Goal: Information Seeking & Learning: Learn about a topic

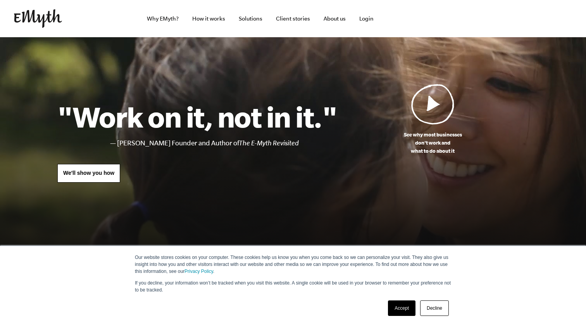
click at [438, 307] on link "Decline" at bounding box center [434, 307] width 29 height 15
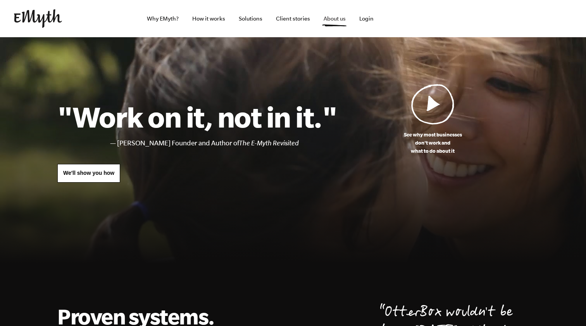
click at [331, 19] on link "About us" at bounding box center [334, 18] width 34 height 37
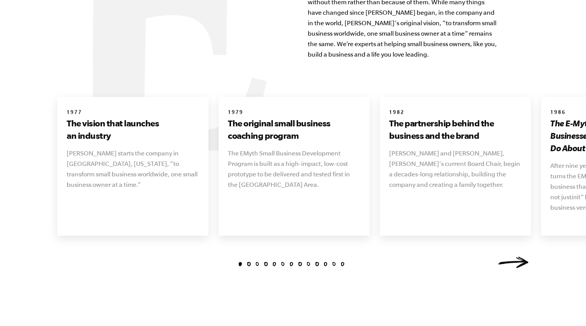
scroll to position [859, 0]
click at [511, 256] on link "Next" at bounding box center [513, 262] width 31 height 12
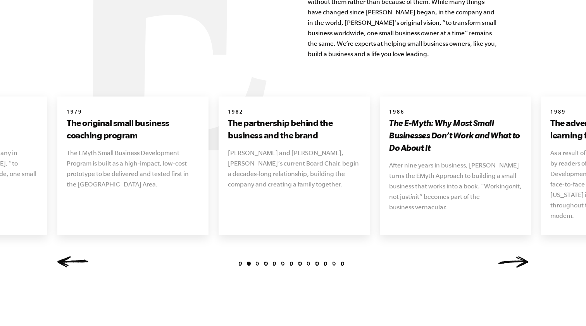
click at [511, 256] on link "Next" at bounding box center [513, 262] width 31 height 12
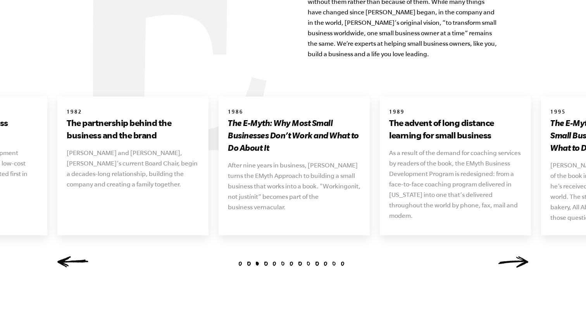
click at [511, 256] on link "Next" at bounding box center [513, 262] width 31 height 12
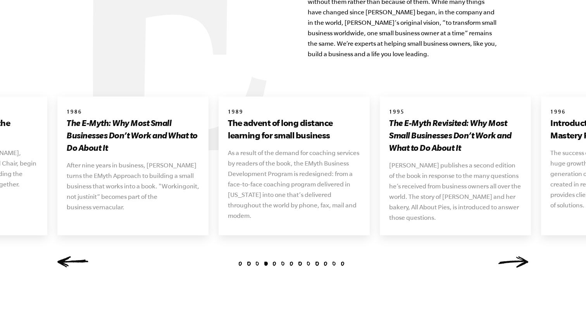
click at [511, 256] on link "Next" at bounding box center [513, 262] width 31 height 12
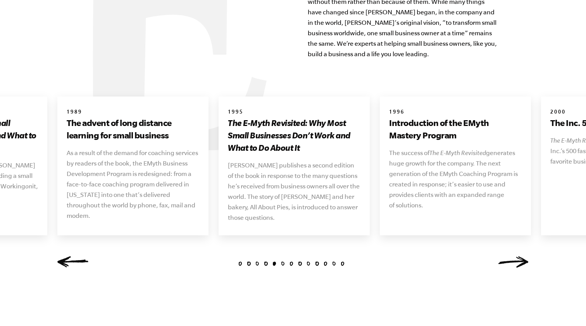
click at [512, 256] on link "Next" at bounding box center [513, 262] width 31 height 12
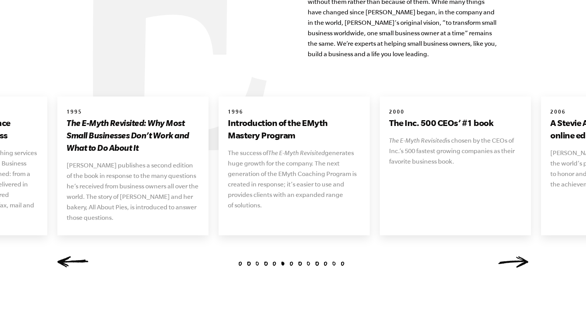
click at [512, 256] on link "Next" at bounding box center [513, 262] width 31 height 12
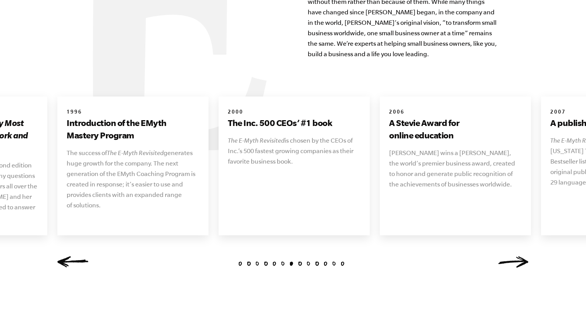
click at [512, 256] on link "Next" at bounding box center [513, 262] width 31 height 12
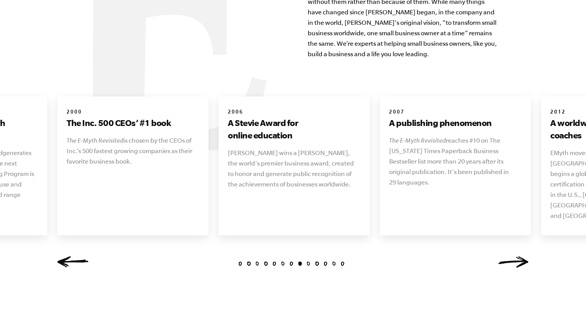
click at [512, 256] on link "Next" at bounding box center [513, 262] width 31 height 12
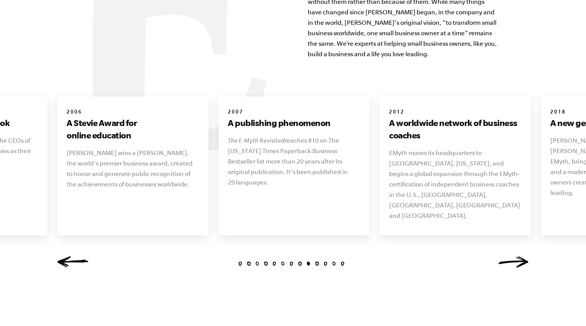
click at [512, 256] on link "Next" at bounding box center [513, 262] width 31 height 12
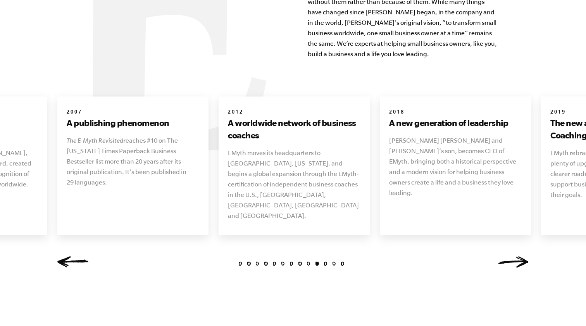
click at [512, 256] on link "Next" at bounding box center [513, 262] width 31 height 12
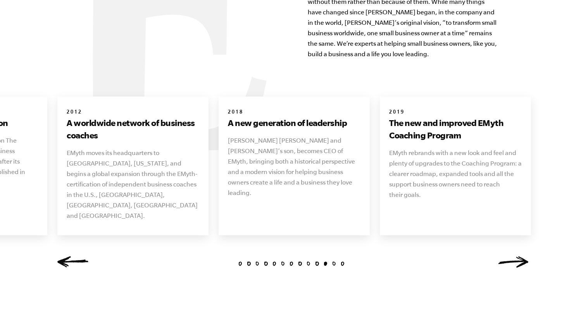
click at [512, 256] on link "Next" at bounding box center [513, 262] width 31 height 12
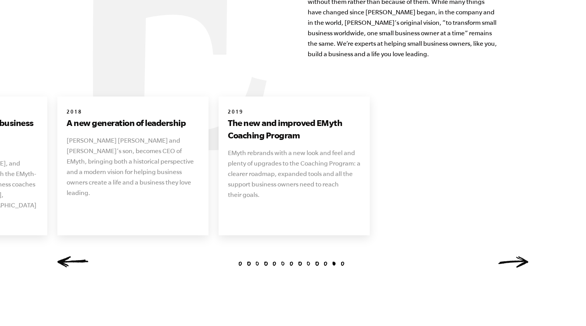
click at [512, 256] on link "Next" at bounding box center [513, 262] width 31 height 12
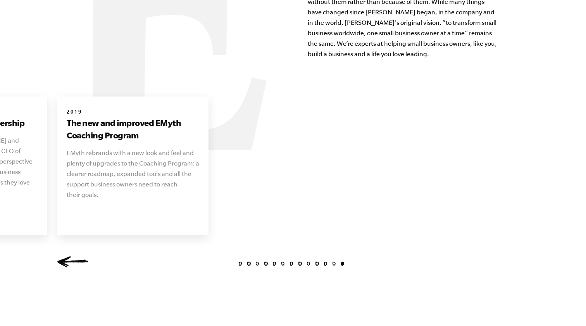
click at [512, 251] on div "1 2 3 4 5 6 7 8 9 10 11 12 13 1977 The vision that launches an industry Michael…" at bounding box center [293, 184] width 490 height 177
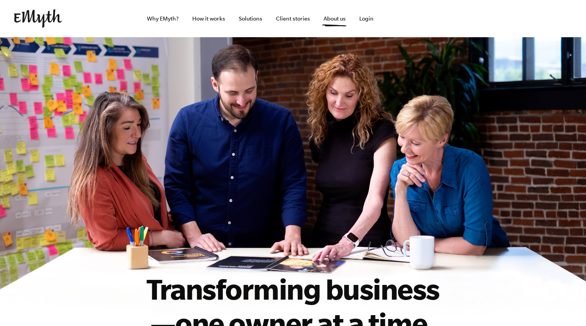
scroll to position [0, 0]
click at [252, 20] on link "Solutions" at bounding box center [250, 18] width 36 height 37
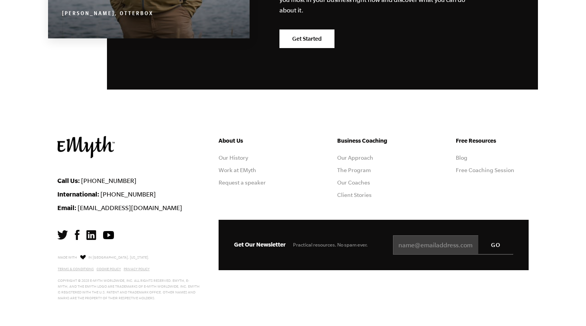
scroll to position [1419, 0]
click at [348, 181] on link "Our Coaches" at bounding box center [353, 182] width 33 height 6
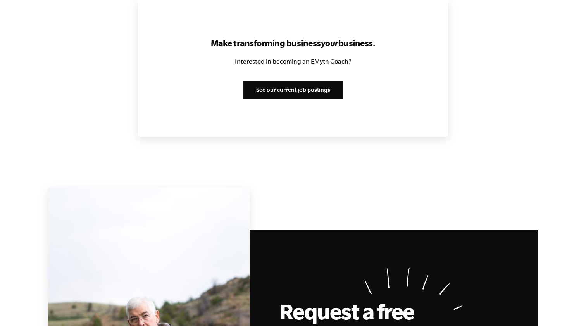
scroll to position [947, 0]
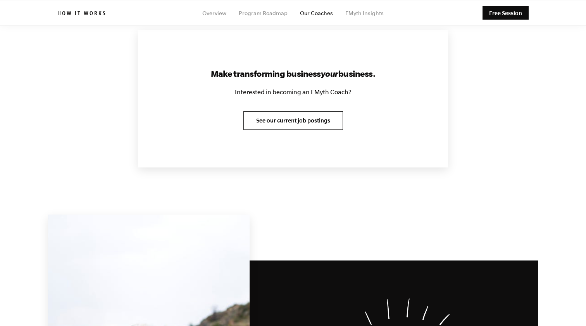
click at [282, 116] on link "See our current job postings" at bounding box center [293, 120] width 100 height 19
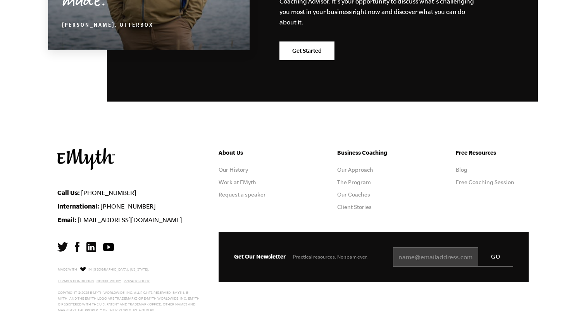
scroll to position [1397, 0]
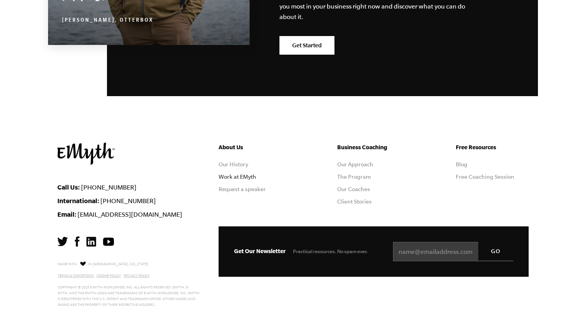
click at [235, 174] on link "Work at EMyth" at bounding box center [238, 177] width 38 height 6
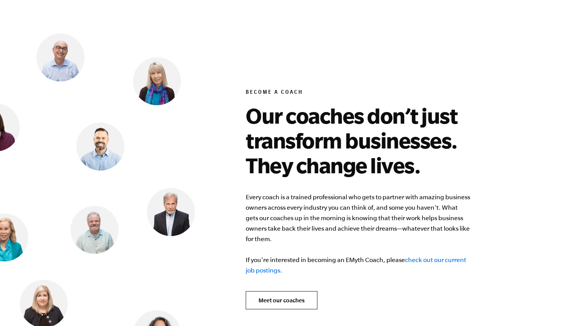
scroll to position [2934, 0]
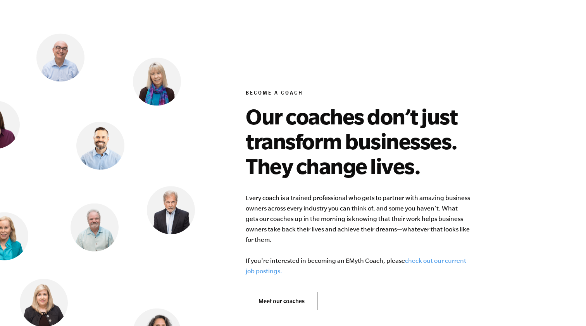
click at [443, 257] on link "check out our current job postings." at bounding box center [356, 265] width 220 height 17
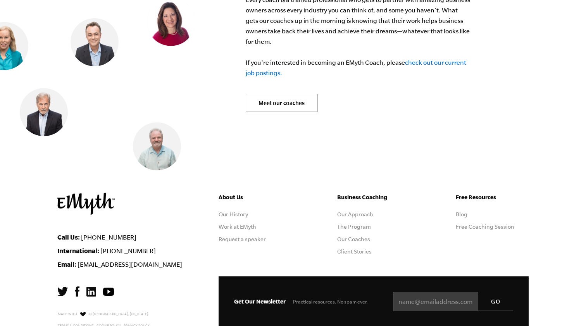
scroll to position [3127, 0]
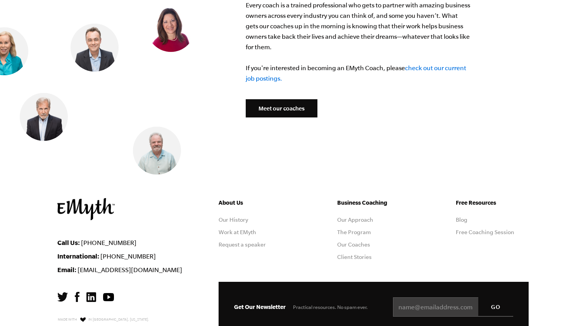
click at [289, 101] on link "Meet our coaches" at bounding box center [282, 108] width 72 height 19
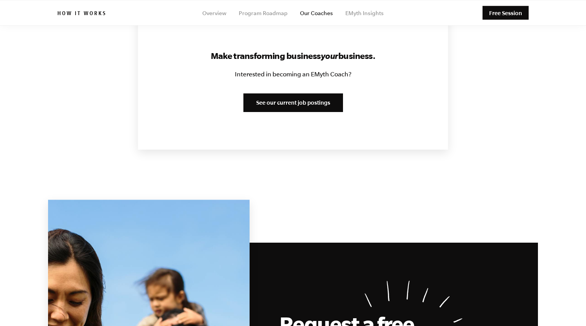
scroll to position [961, 0]
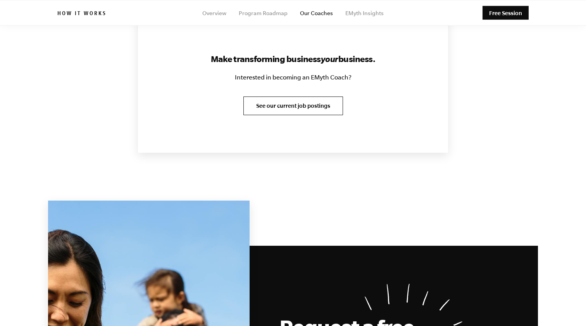
click at [288, 105] on link "See our current job postings" at bounding box center [293, 105] width 100 height 19
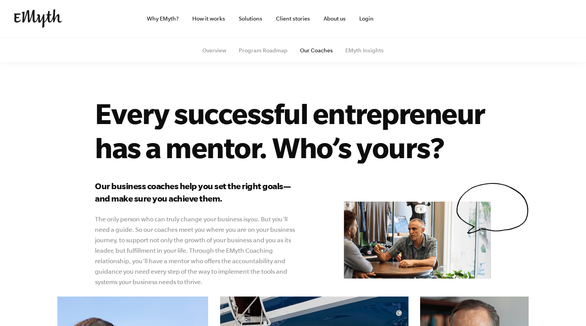
scroll to position [0, 0]
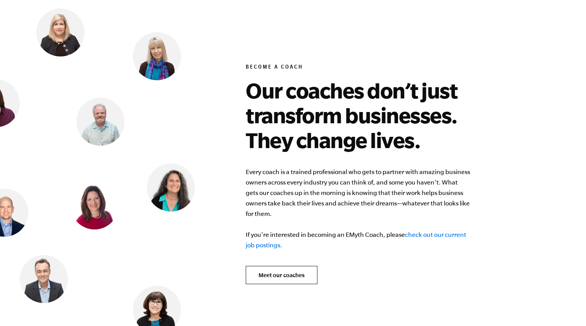
scroll to position [2953, 0]
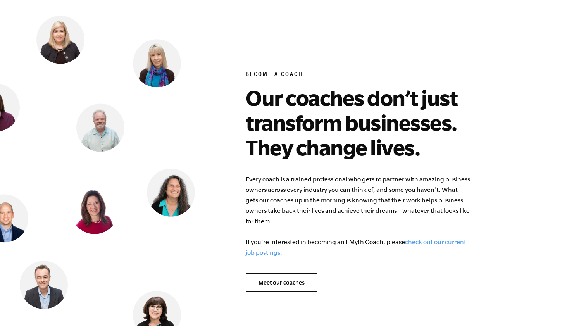
click at [438, 238] on link "check out our current job postings." at bounding box center [356, 246] width 220 height 17
click at [272, 274] on link "Meet our coaches" at bounding box center [282, 282] width 72 height 19
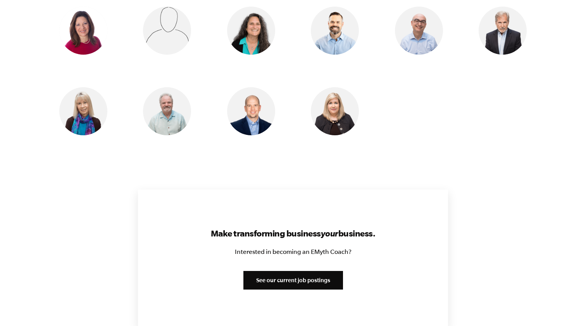
scroll to position [778, 0]
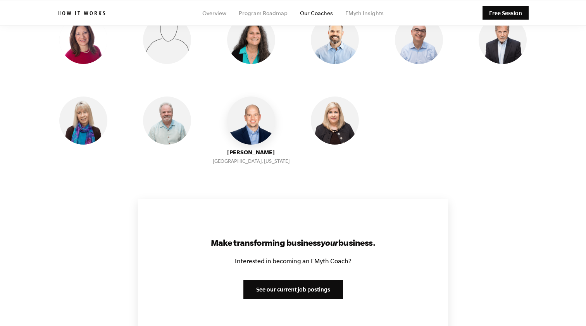
click at [254, 116] on img at bounding box center [251, 120] width 48 height 48
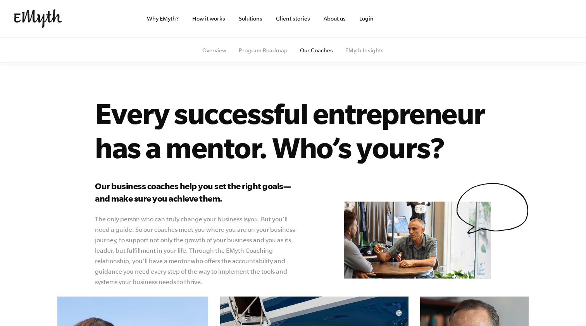
scroll to position [0, 0]
